Goal: Task Accomplishment & Management: Use online tool/utility

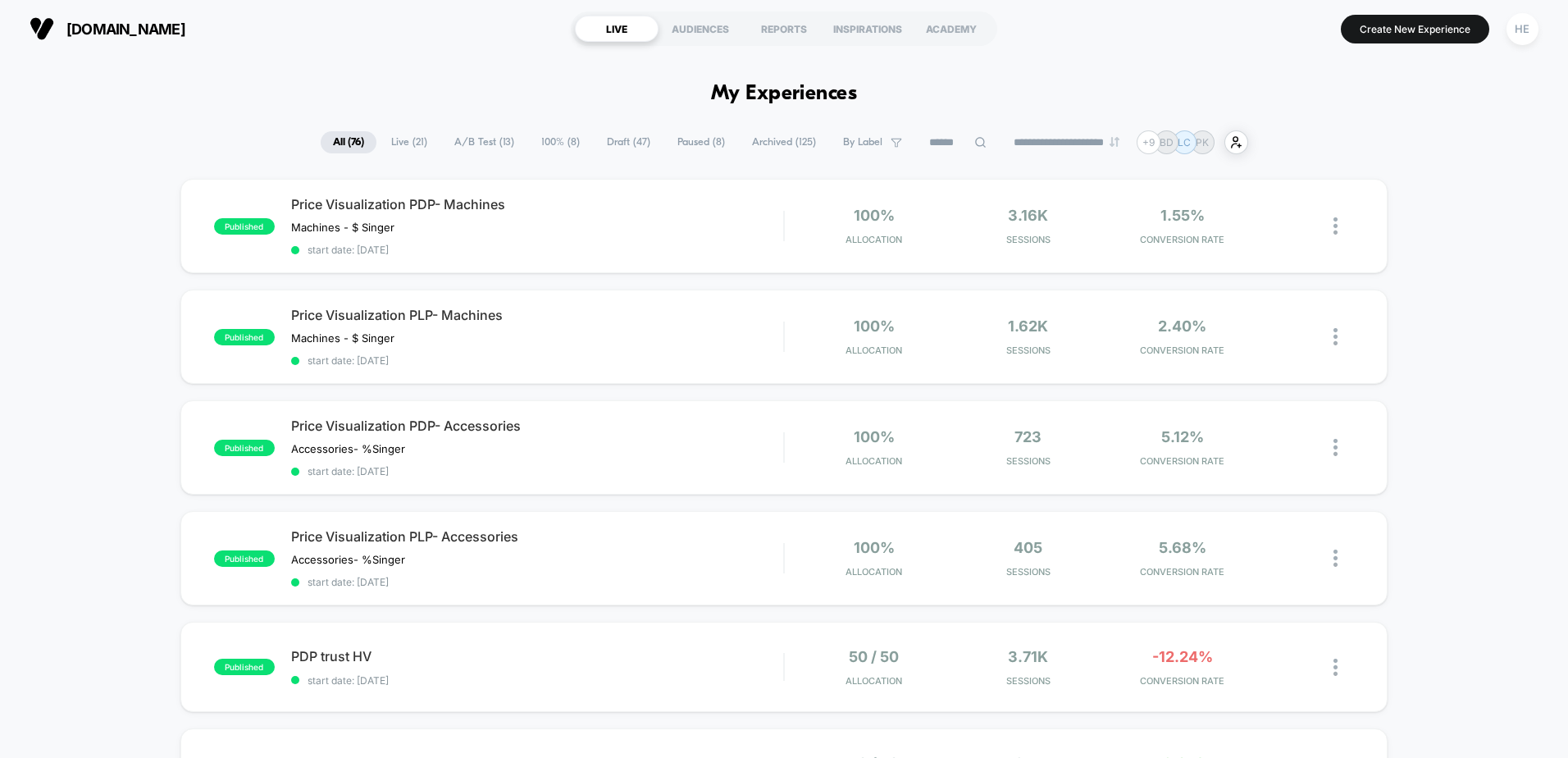
click at [407, 149] on span "Live ( 21 )" at bounding box center [409, 142] width 61 height 22
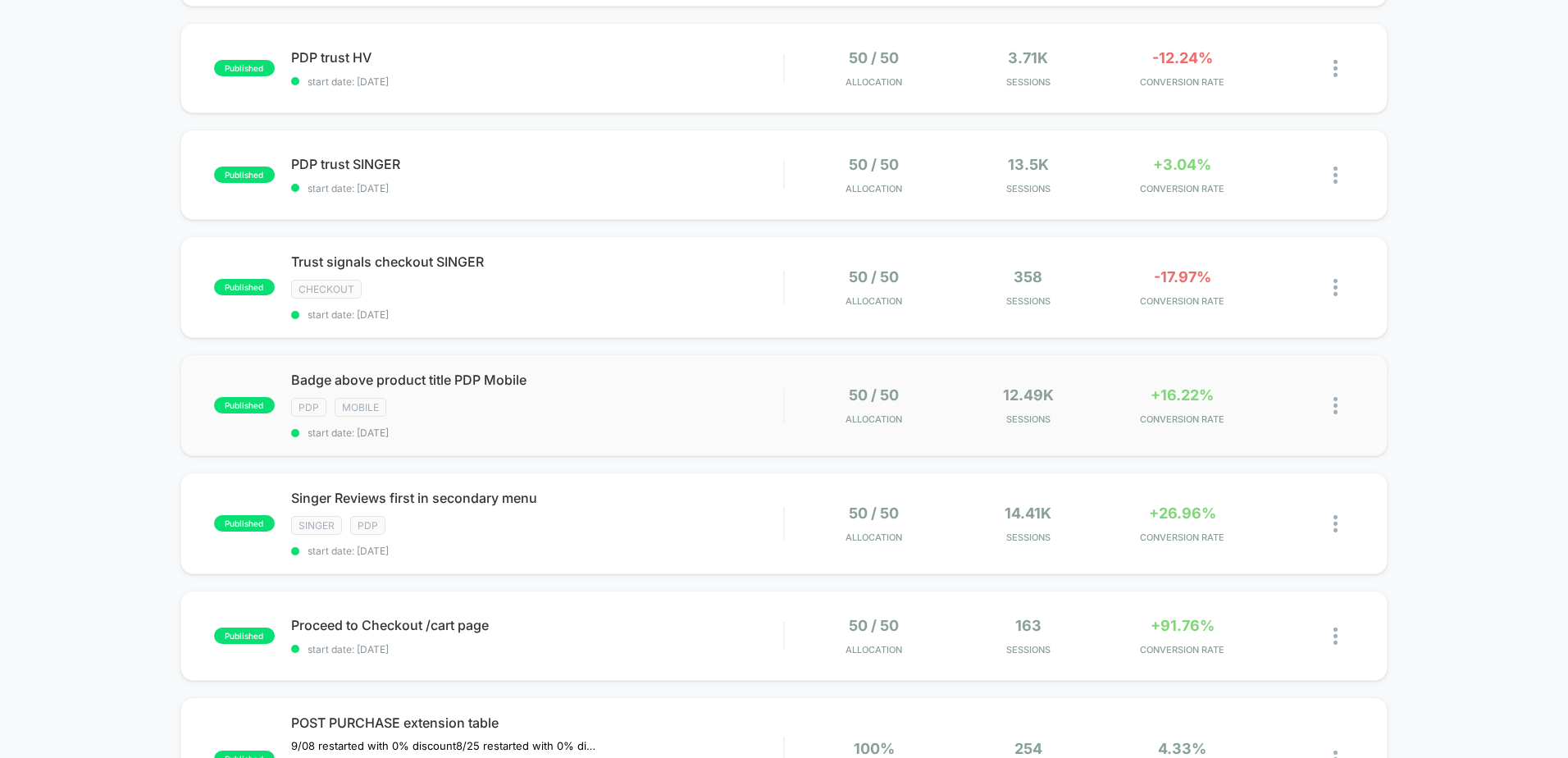
scroll to position [618, 0]
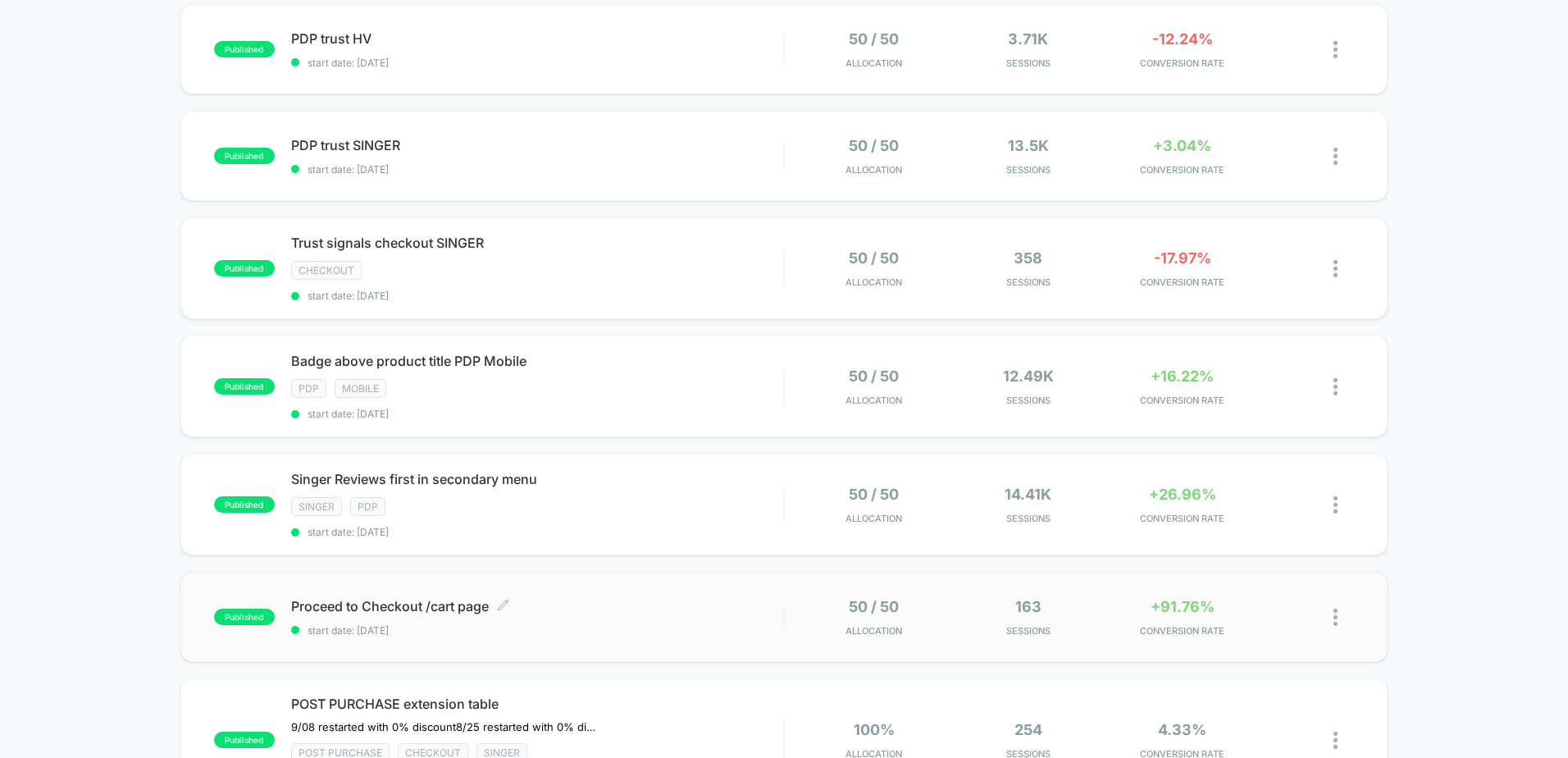
click at [607, 608] on span "Proceed to Checkout /cart page Click to edit experience details" at bounding box center [537, 606] width 492 height 16
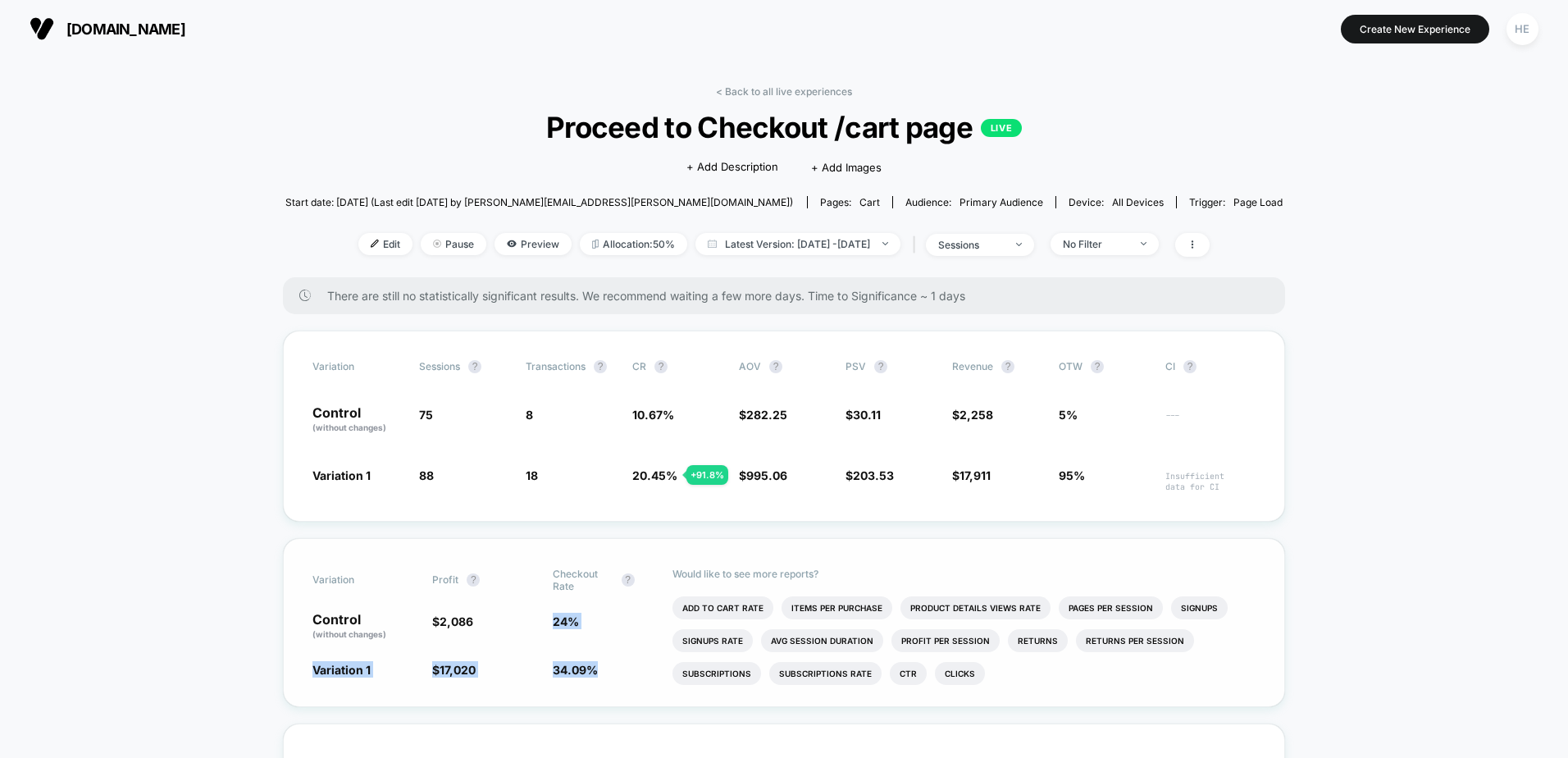
drag, startPoint x: 576, startPoint y: 623, endPoint x: 618, endPoint y: 675, distance: 66.8
click at [618, 675] on div "Variation Profit ? Checkout Rate ? Control (without changes) $ 2,086 24 % Varia…" at bounding box center [784, 623] width 1002 height 169
click at [733, 88] on link "< Back to all live experiences" at bounding box center [783, 91] width 136 height 13
